Goal: Complete application form

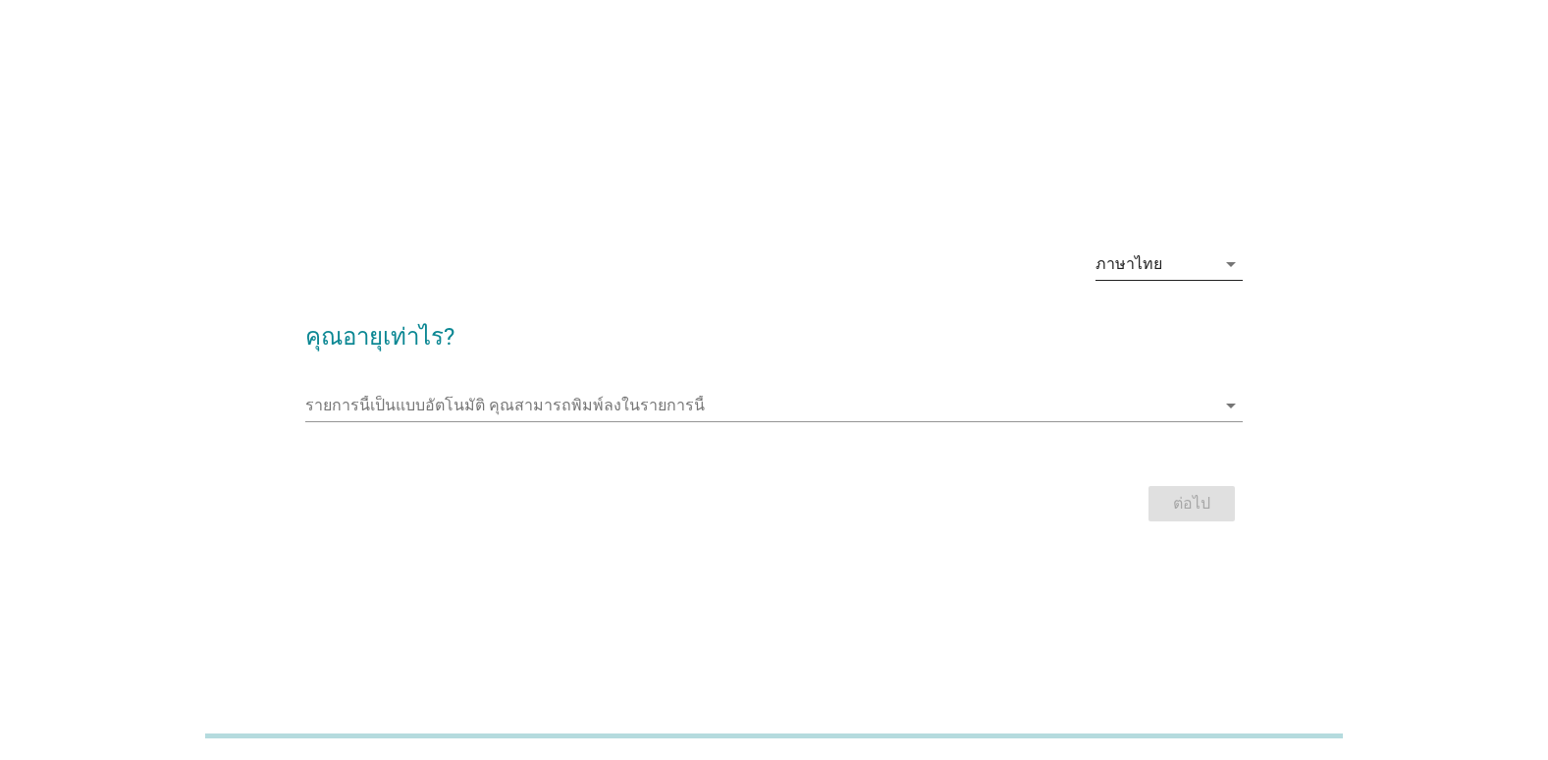
click at [1199, 270] on div "ภาษาไทย" at bounding box center [1155, 263] width 120 height 31
click at [1180, 327] on div "ภาษาไทย" at bounding box center [1169, 327] width 116 height 24
click at [563, 389] on div "รายการนี้เป็นแบบอัตโนมัติ [PERSON_NAME]พิมพ์ลงในรายการนี้ arrow_drop_down" at bounding box center [773, 409] width 937 height 63
click at [542, 422] on div "รายการนี้เป็นแบบอัตโนมัติ [PERSON_NAME]พิมพ์ลงในรายการนี้ arrow_drop_down" at bounding box center [773, 415] width 937 height 51
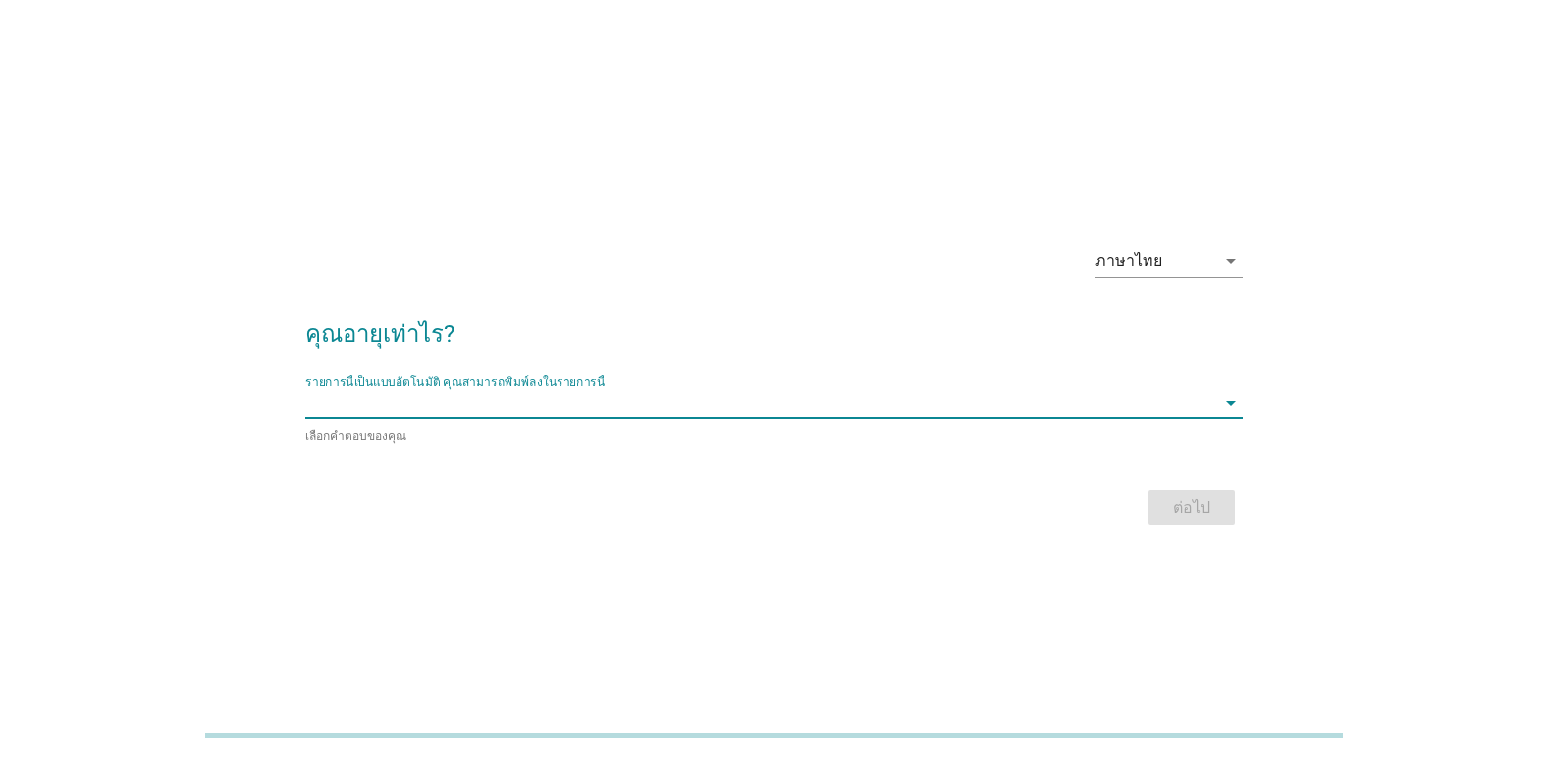
click at [539, 416] on input "รายการนี้เป็นแบบอัตโนมัติ คุณสามารถพิมพ์ลงในรายการนี้" at bounding box center [760, 402] width 910 height 31
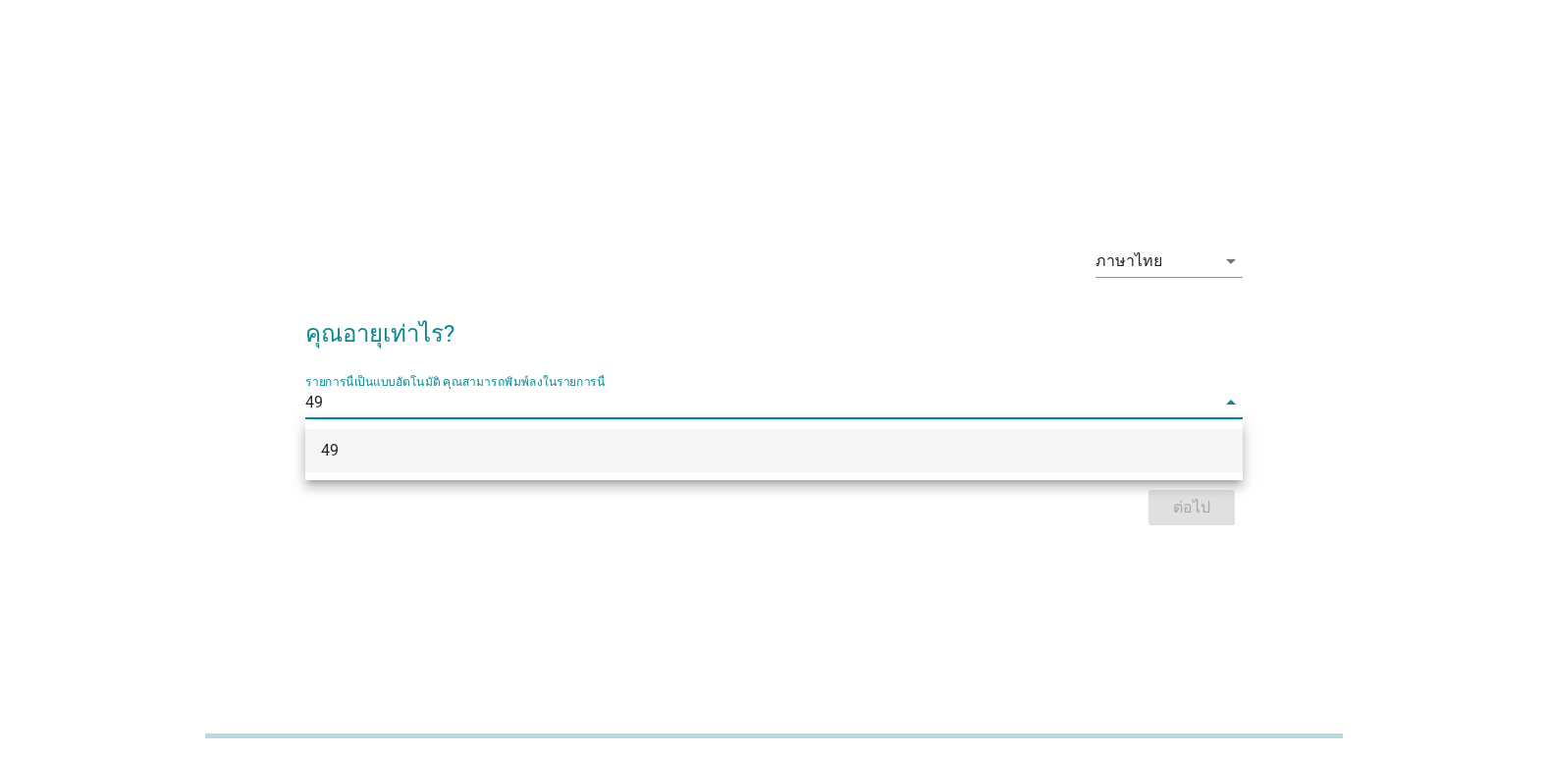
type input "49"
click at [1177, 510] on div "ต่อไป" at bounding box center [773, 507] width 937 height 47
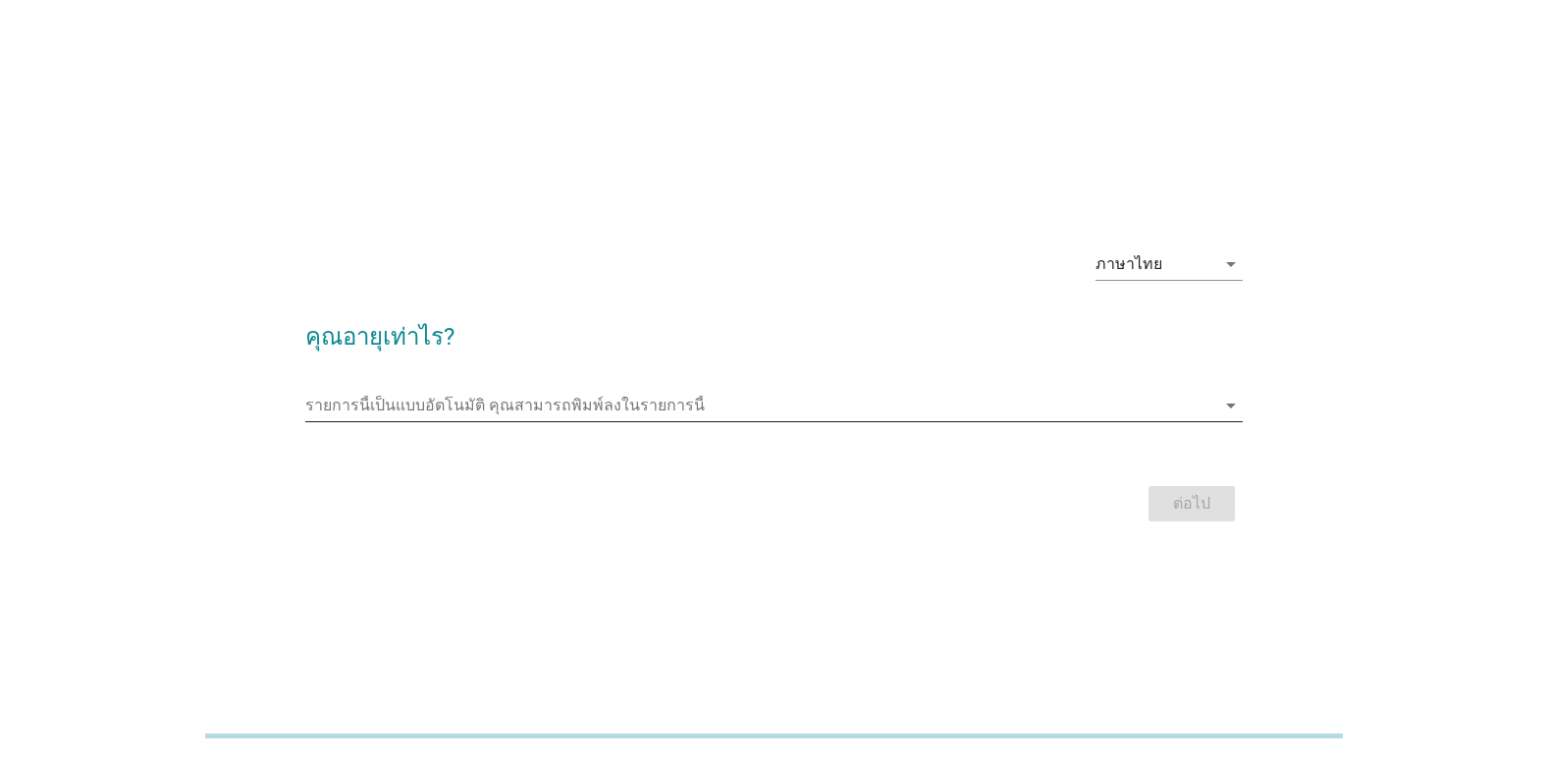
click at [415, 410] on input "รายการนี้เป็นแบบอัตโนมัติ คุณสามารถพิมพ์ลงในรายการนี้" at bounding box center [760, 405] width 910 height 31
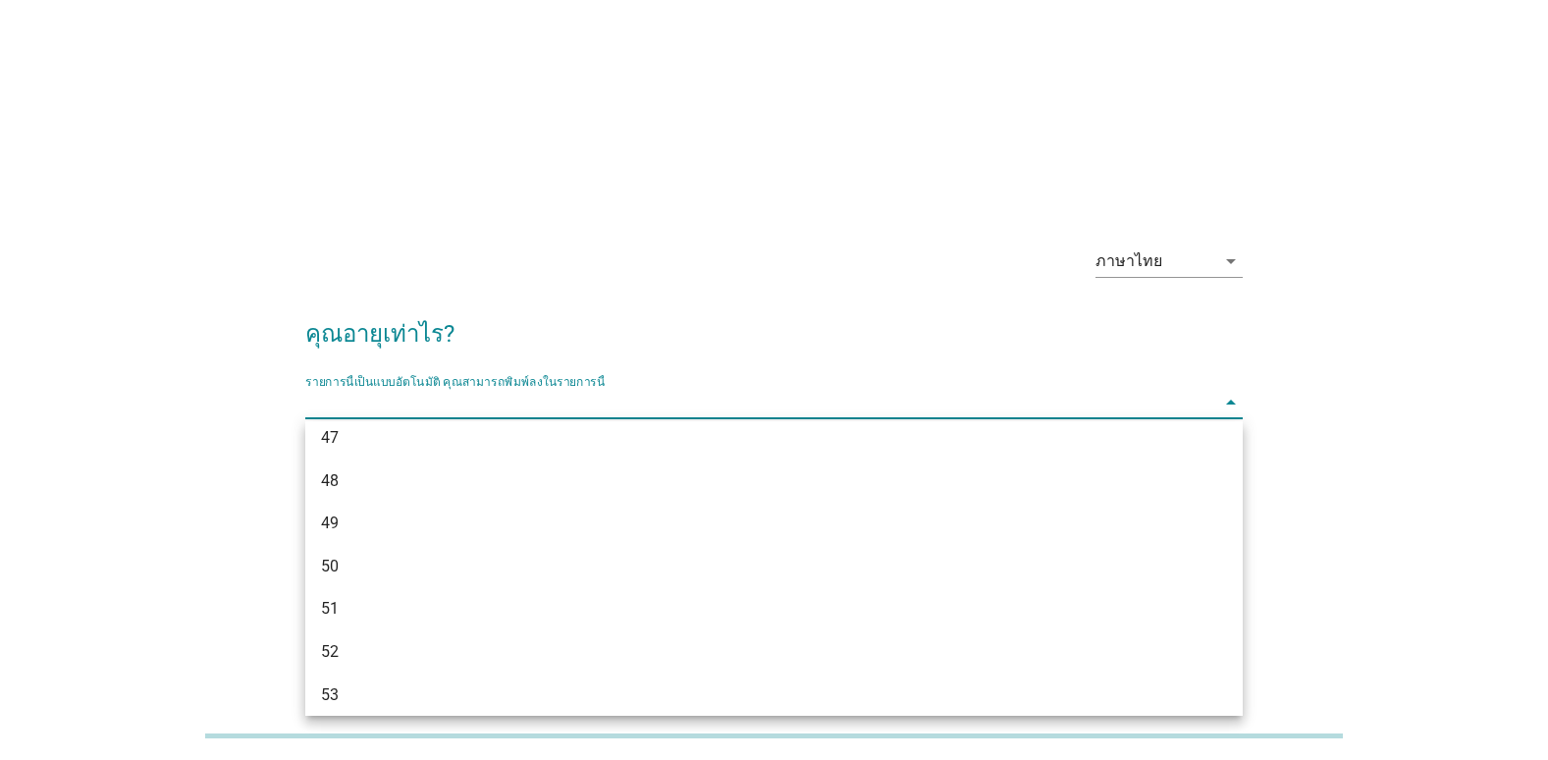
scroll to position [1264, 0]
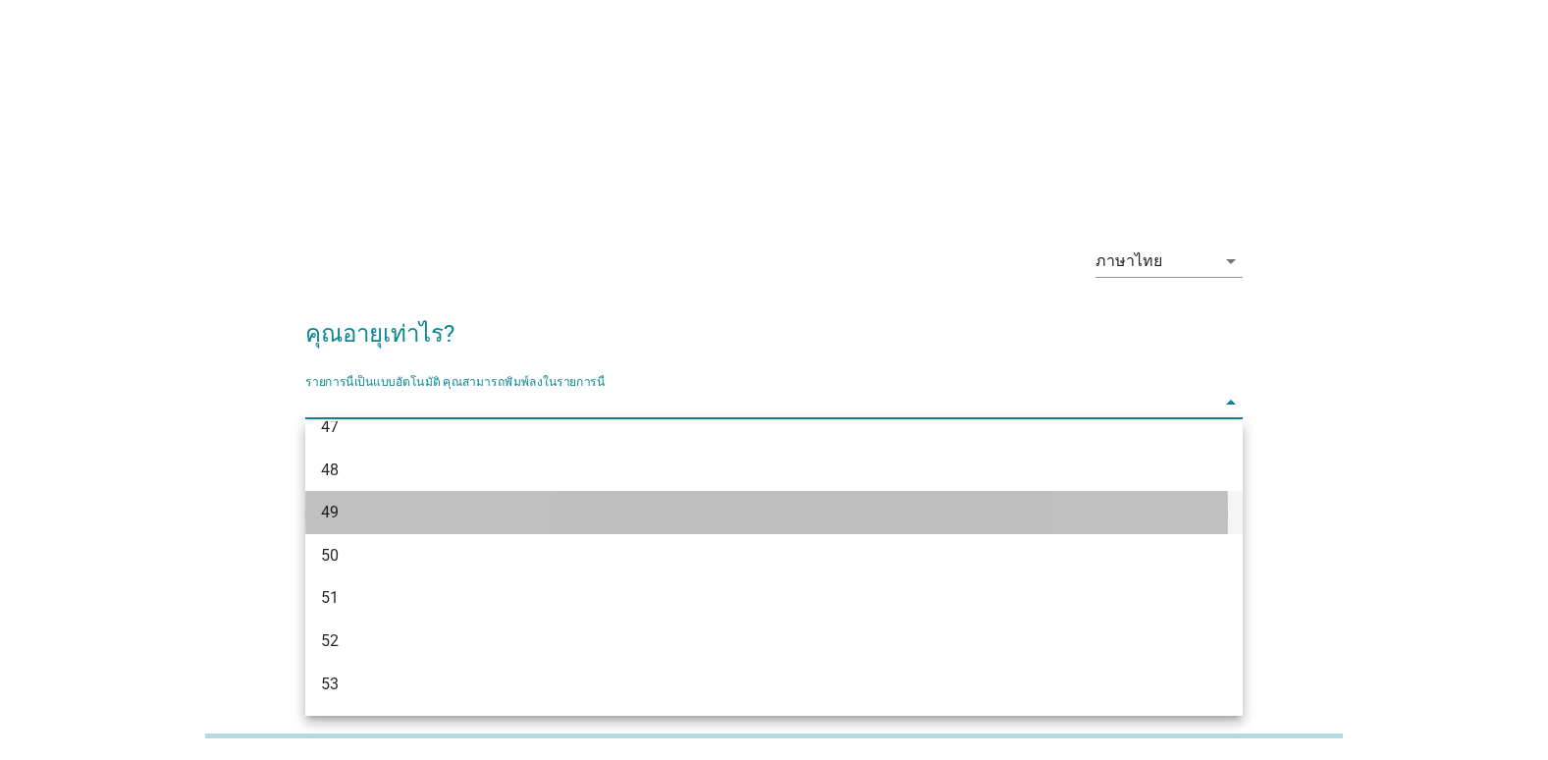
click at [372, 504] on div "49" at bounding box center [736, 512] width 830 height 24
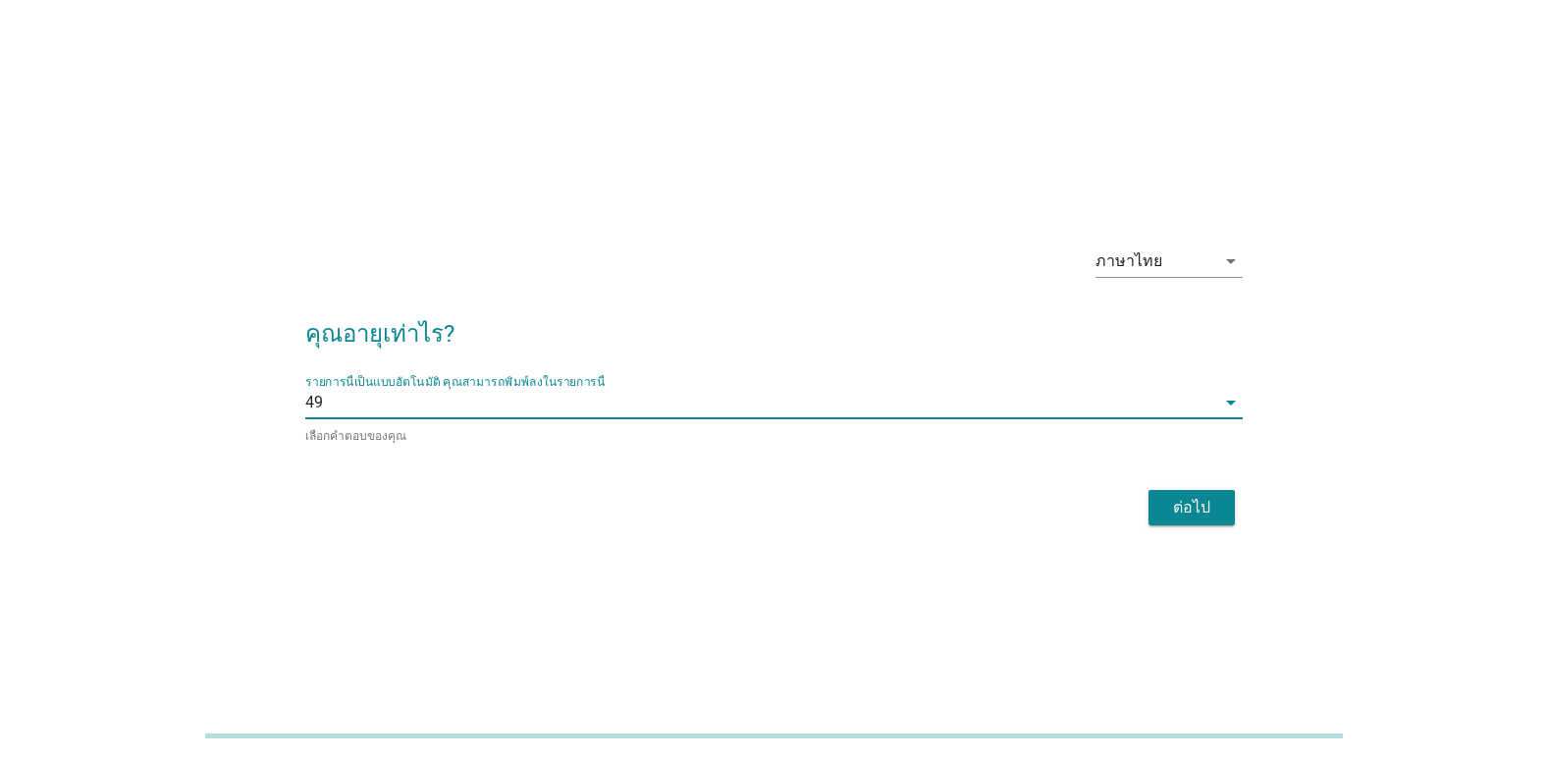
click at [1183, 490] on button "ต่อไป" at bounding box center [1191, 507] width 86 height 35
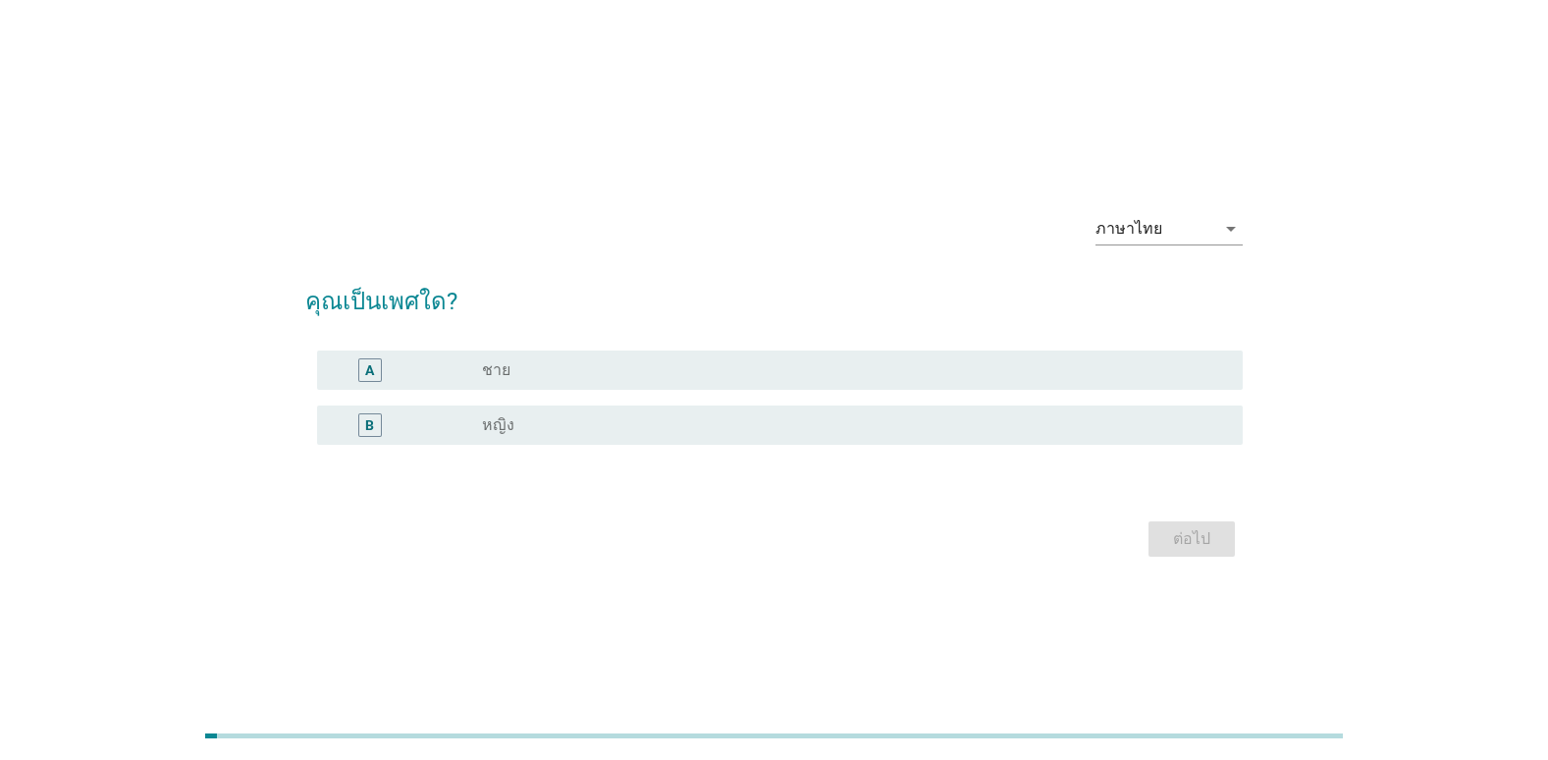
click at [526, 433] on div "radio_button_unchecked หญิง" at bounding box center [846, 425] width 729 height 20
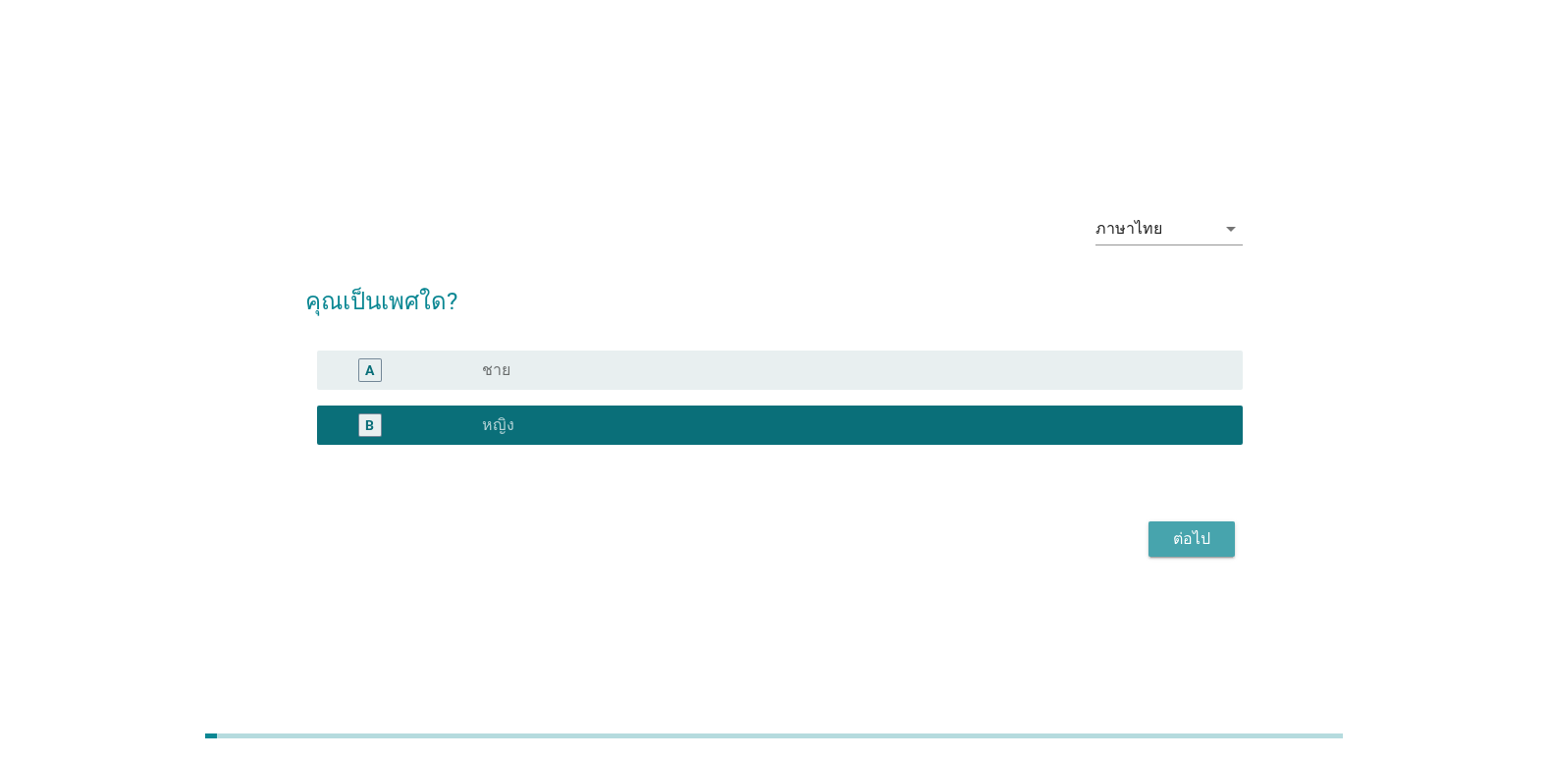
click at [1176, 538] on div "ต่อไป" at bounding box center [1191, 539] width 55 height 24
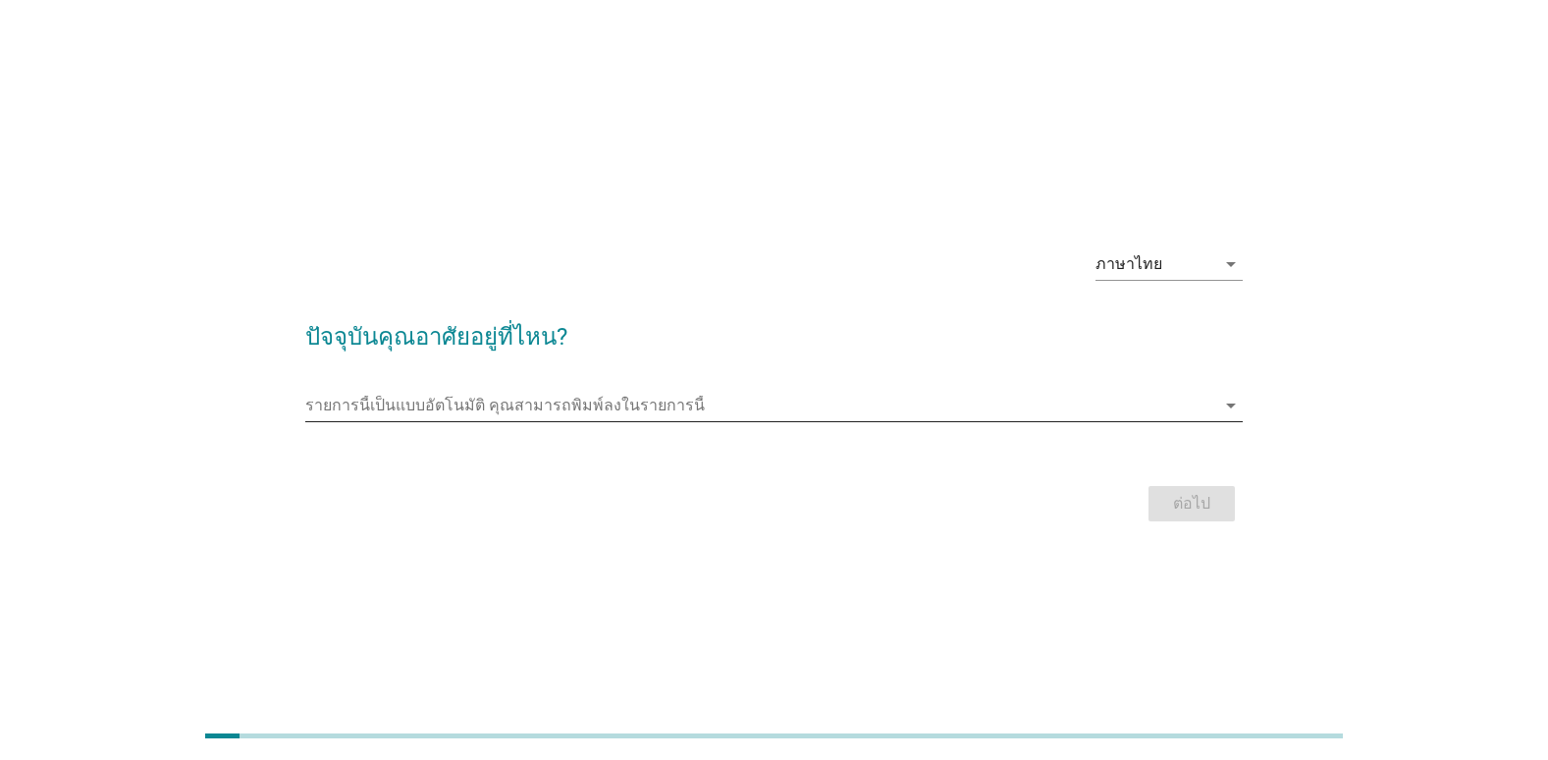
click at [456, 404] on input "รายการนี้เป็นแบบอัตโนมัติ คุณสามารถพิมพ์ลงในรายการนี้" at bounding box center [760, 405] width 910 height 31
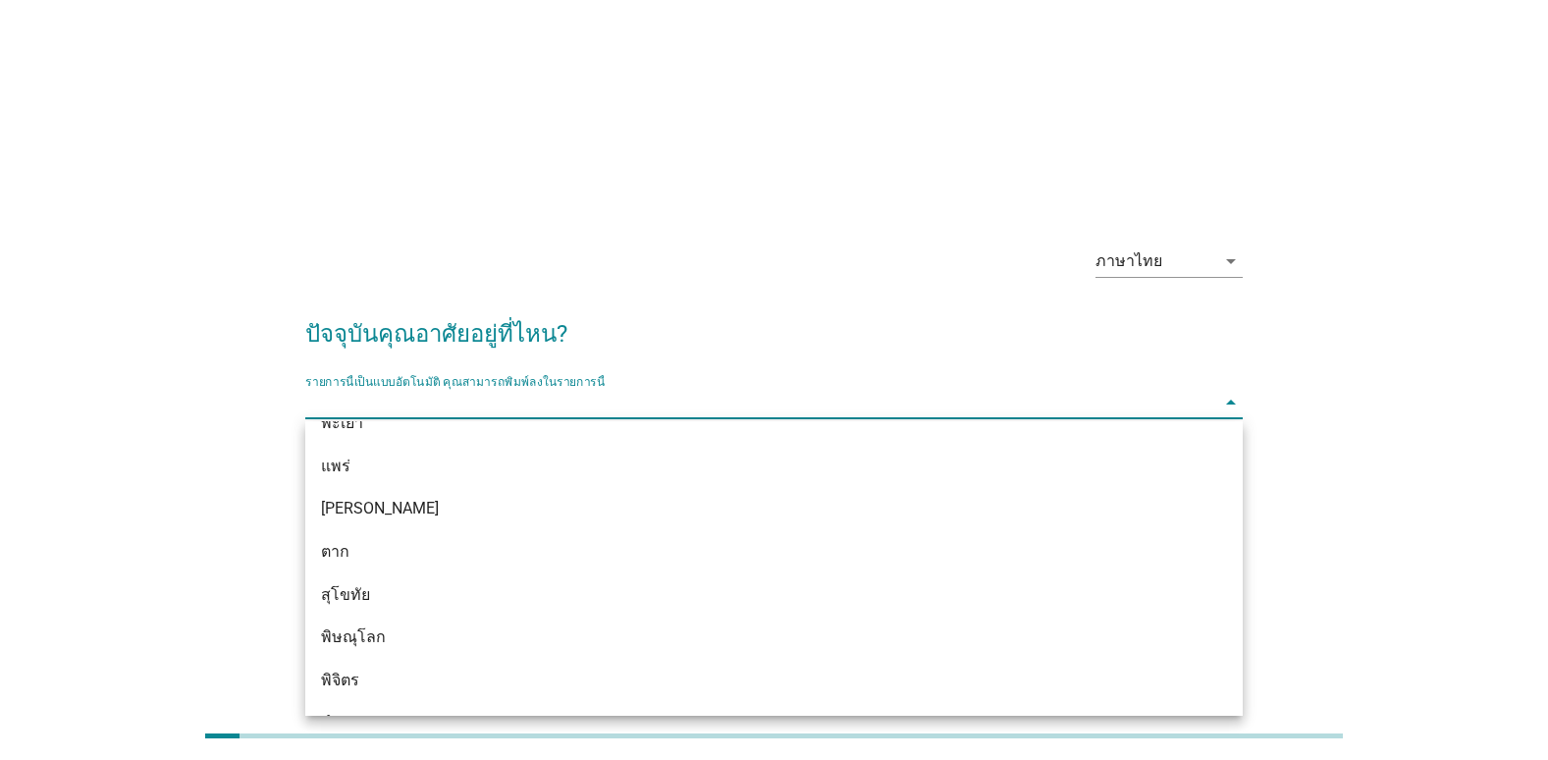
scroll to position [1178, 0]
click at [397, 555] on div "สุโขทัย" at bounding box center [736, 557] width 830 height 24
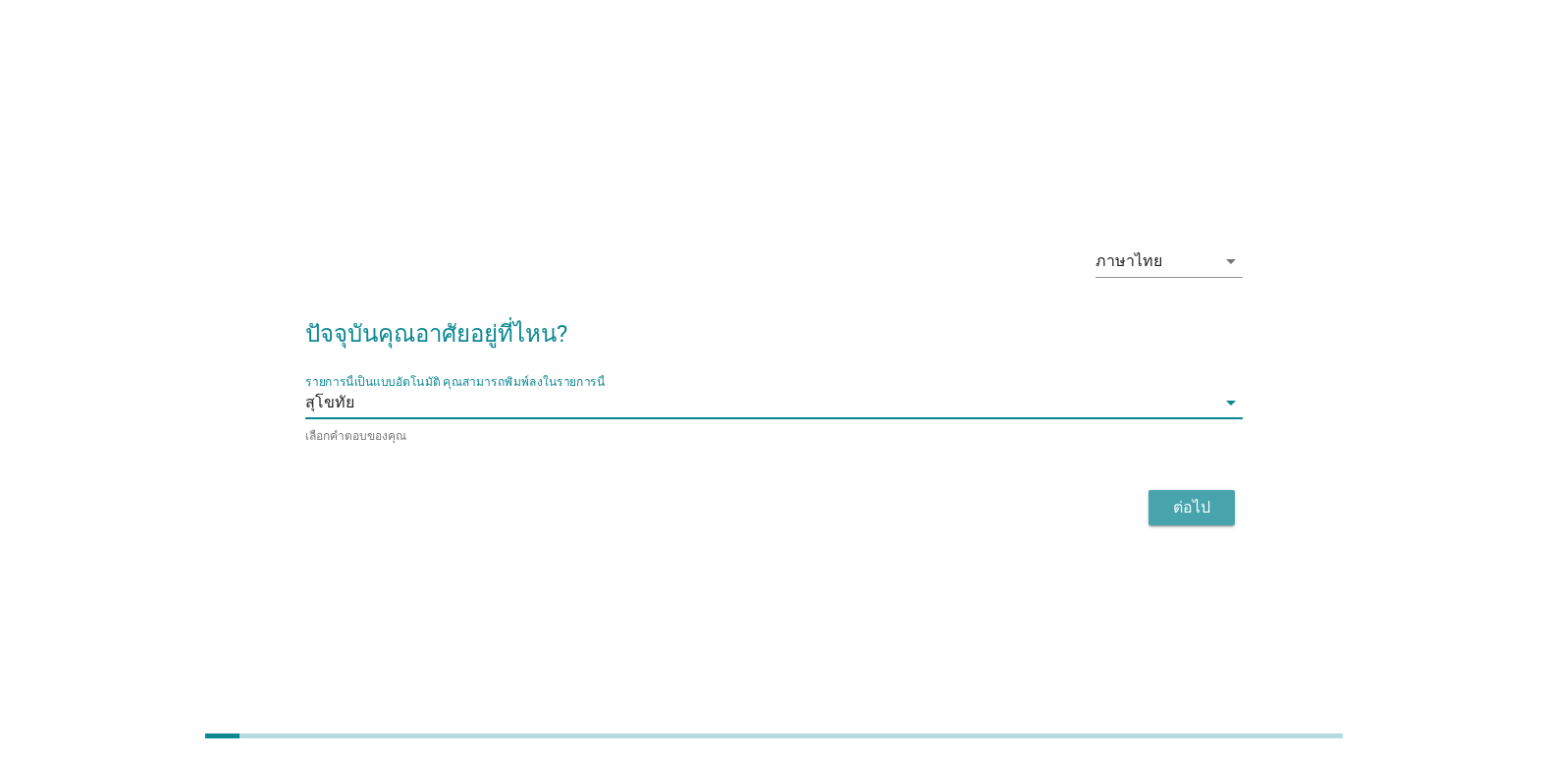
click at [1176, 502] on div "ต่อไป" at bounding box center [1191, 508] width 55 height 24
